Goal: Information Seeking & Learning: Learn about a topic

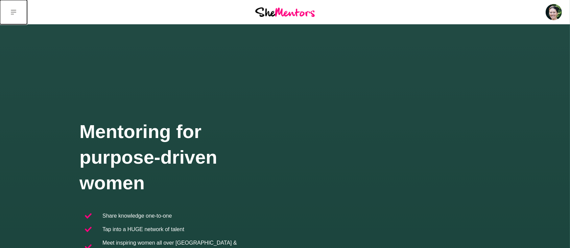
click at [16, 9] on button at bounding box center [13, 12] width 27 height 24
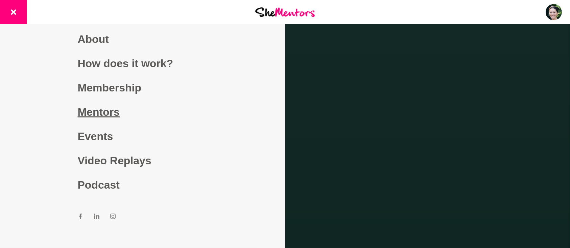
click at [86, 115] on link "Mentors" at bounding box center [143, 112] width 130 height 24
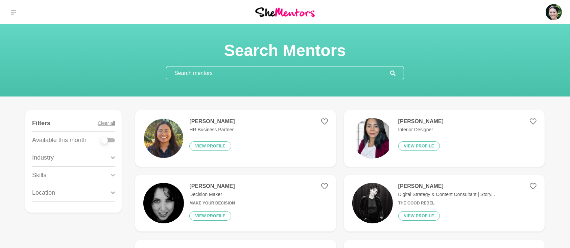
click at [211, 72] on input "text" at bounding box center [278, 74] width 224 height 14
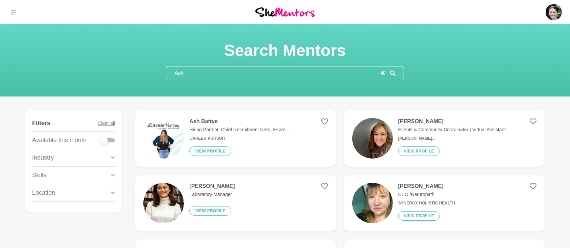
type input "Ash"
click at [209, 122] on h4 "Ash Battye" at bounding box center [239, 121] width 100 height 7
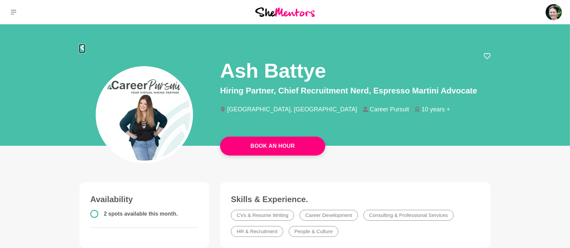
click at [83, 45] on button at bounding box center [81, 49] width 5 height 8
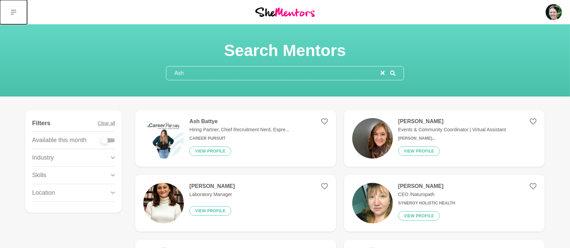
click at [14, 9] on icon at bounding box center [13, 11] width 5 height 5
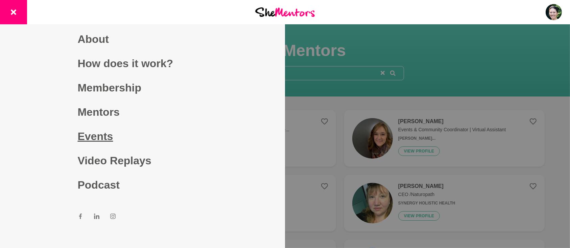
click at [106, 137] on link "Events" at bounding box center [143, 136] width 130 height 24
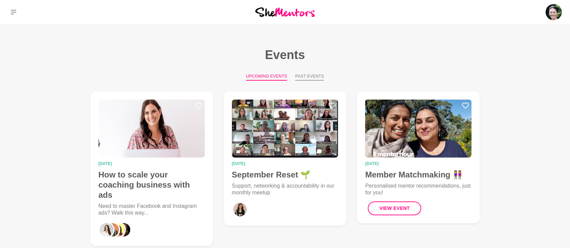
click at [301, 80] on button "Past Events" at bounding box center [309, 76] width 29 height 7
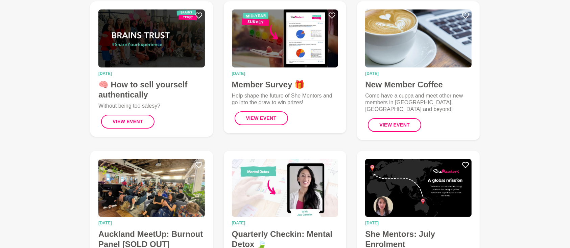
scroll to position [90, 0]
